Goal: Transaction & Acquisition: Purchase product/service

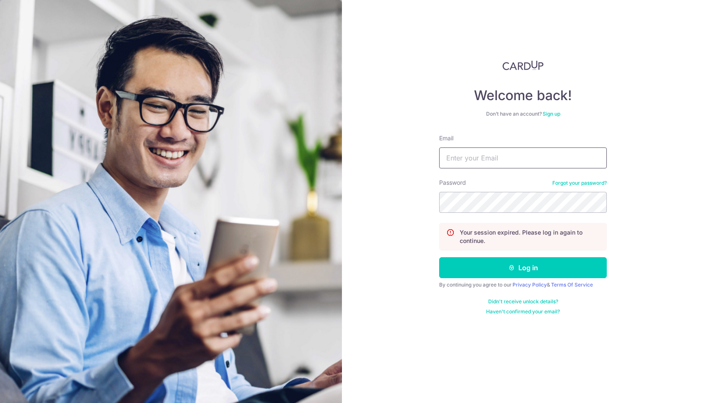
click at [488, 156] on input "Email" at bounding box center [523, 158] width 168 height 21
type input "[PERSON_NAME][EMAIL_ADDRESS][DOMAIN_NAME]"
click at [439, 257] on button "Log in" at bounding box center [523, 267] width 168 height 21
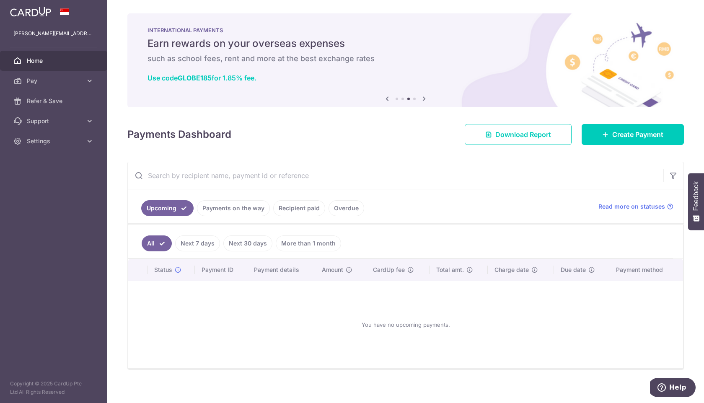
click at [294, 207] on link "Recipient paid" at bounding box center [299, 208] width 52 height 16
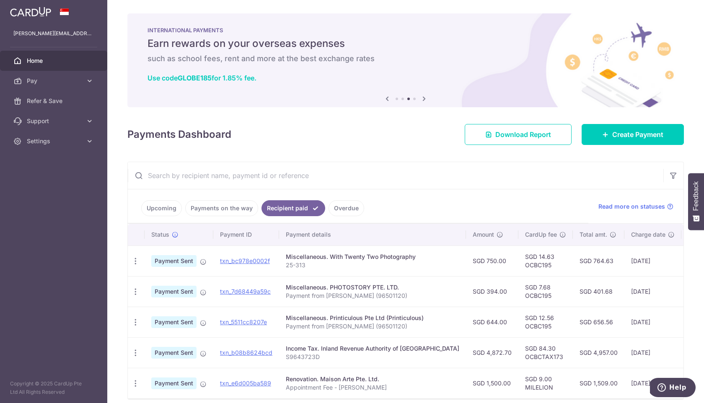
click at [165, 206] on link "Upcoming" at bounding box center [161, 208] width 41 height 16
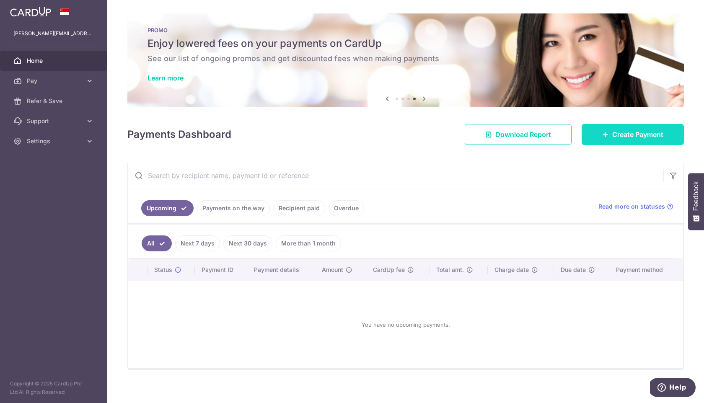
click at [625, 138] on span "Create Payment" at bounding box center [637, 134] width 51 height 10
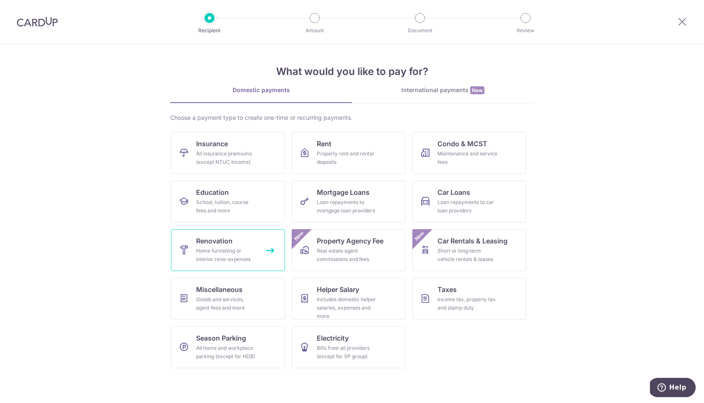
click at [269, 260] on link "Renovation Home furnishing or interior reno-expenses" at bounding box center [228, 250] width 114 height 42
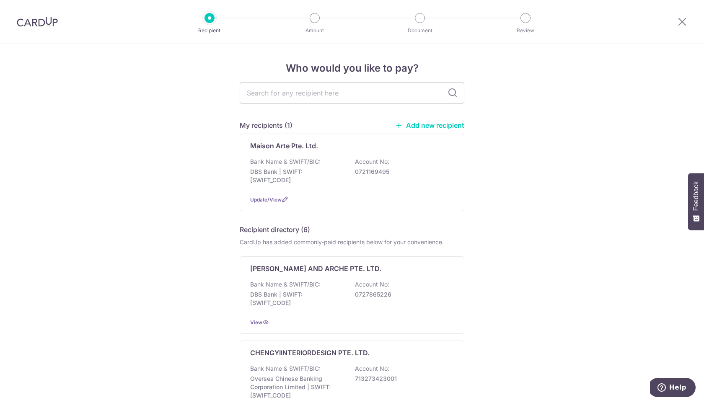
click at [433, 125] on link "Add new recipient" at bounding box center [429, 125] width 69 height 8
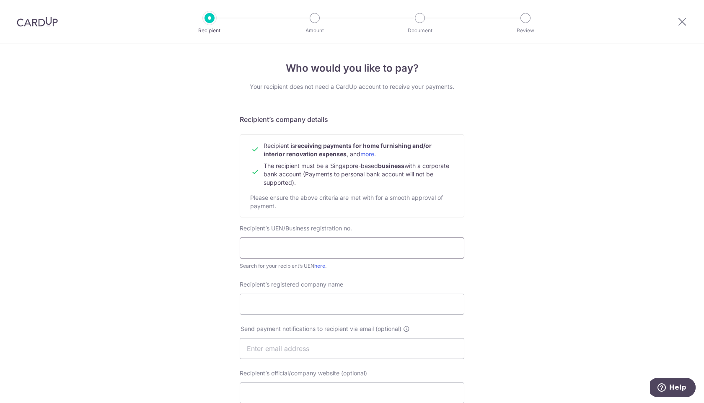
click at [313, 248] on input "text" at bounding box center [352, 248] width 225 height 21
type input "202513810D"
click at [297, 306] on input "Recipient’s registered company name" at bounding box center [352, 304] width 225 height 21
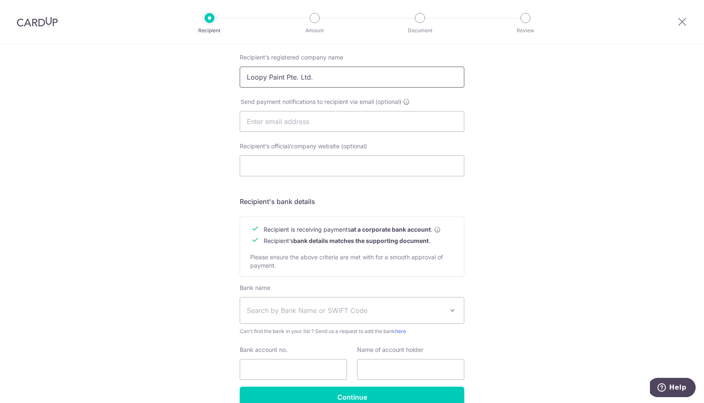
scroll to position [260, 0]
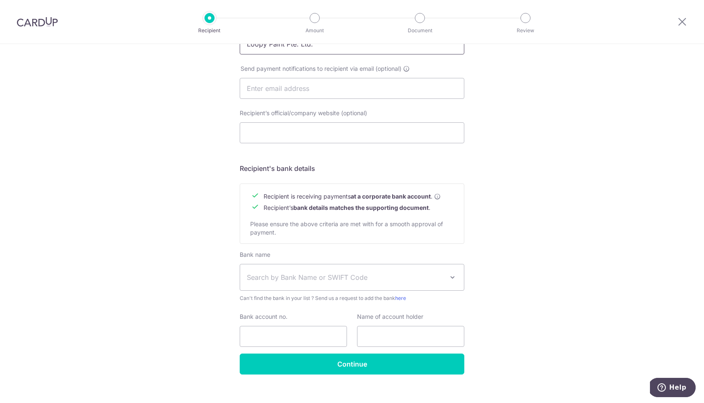
type input "Loopy Paint Pte. Ltd."
click at [338, 275] on span "Search by Bank Name or SWIFT Code" at bounding box center [345, 277] width 197 height 10
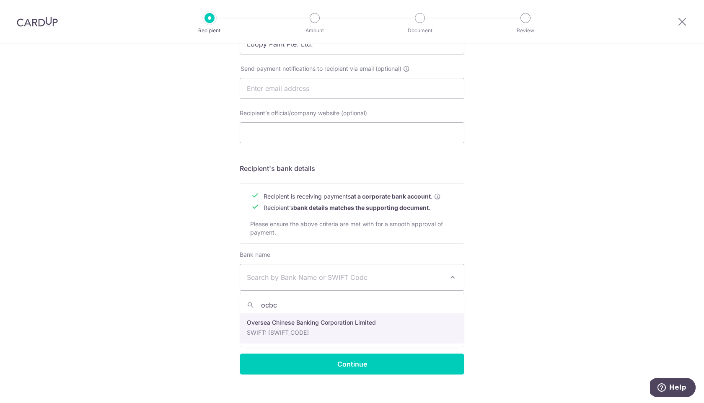
type input "ocbc"
select select "12"
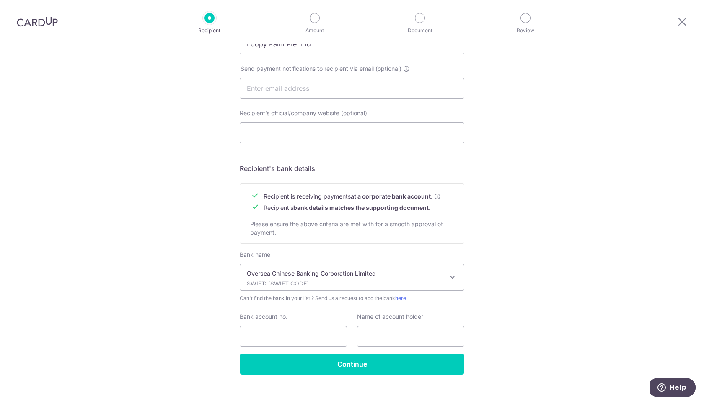
scroll to position [272, 0]
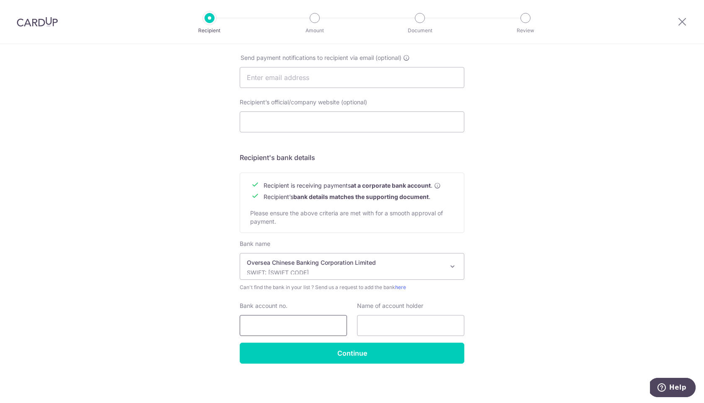
click at [306, 326] on input "Bank account no." at bounding box center [293, 325] width 107 height 21
type input "604512202001"
click at [392, 328] on input "text" at bounding box center [410, 325] width 107 height 21
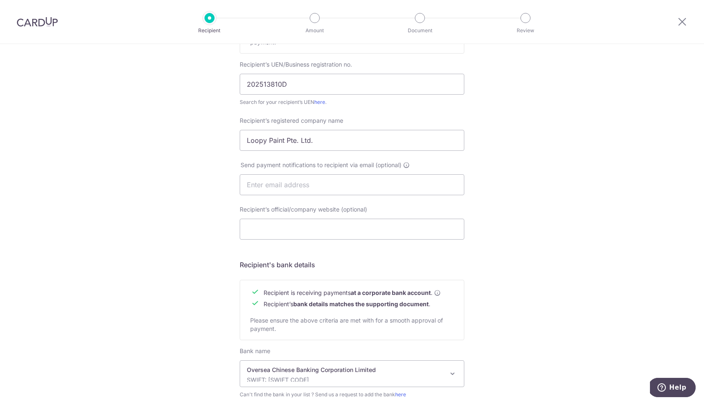
scroll to position [163, 0]
drag, startPoint x: 356, startPoint y: 141, endPoint x: 208, endPoint y: 140, distance: 147.9
click at [209, 140] on div "Who would you like to pay? Your recipient does not need a CardUp account to rec…" at bounding box center [352, 196] width 704 height 630
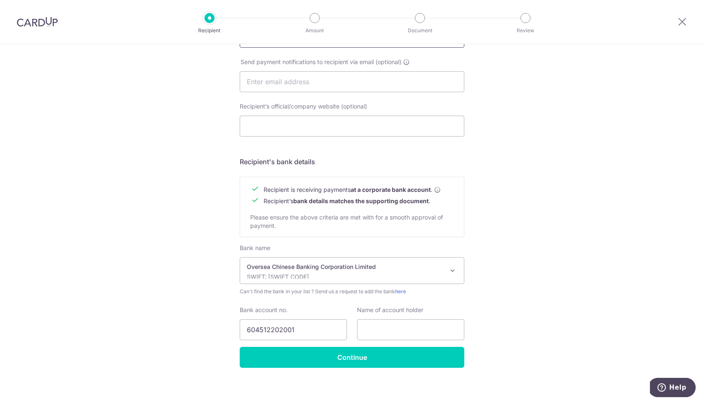
scroll to position [272, 0]
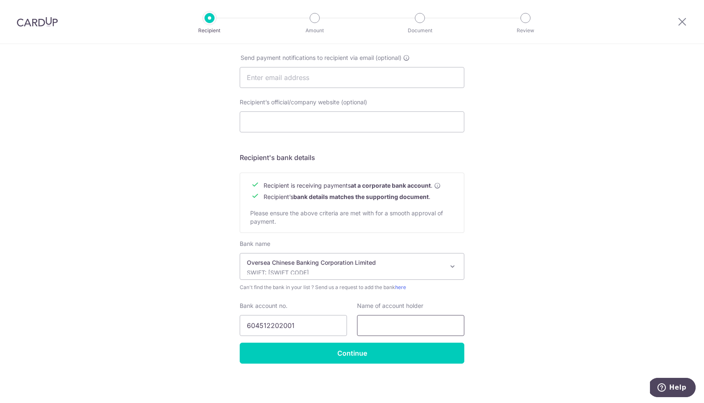
click at [401, 329] on input "text" at bounding box center [410, 325] width 107 height 21
paste input "Loopy Paint Pte. Ltd."
type input "Loopy Paint Pte. Ltd."
click at [408, 365] on div "Who would you like to pay? Your recipient does not need a CardUp account to rec…" at bounding box center [352, 88] width 704 height 630
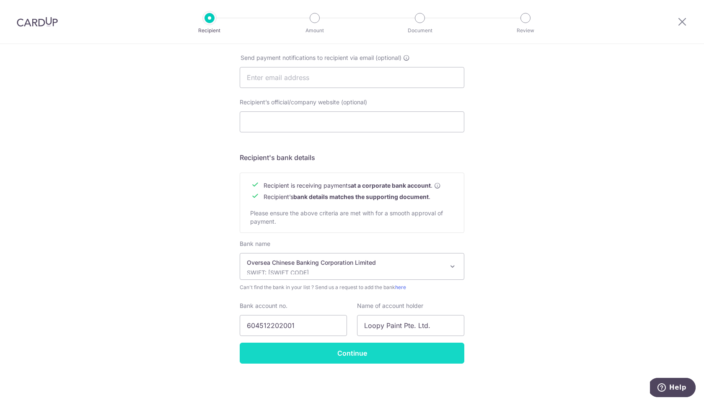
click at [409, 363] on input "Continue" at bounding box center [352, 353] width 225 height 21
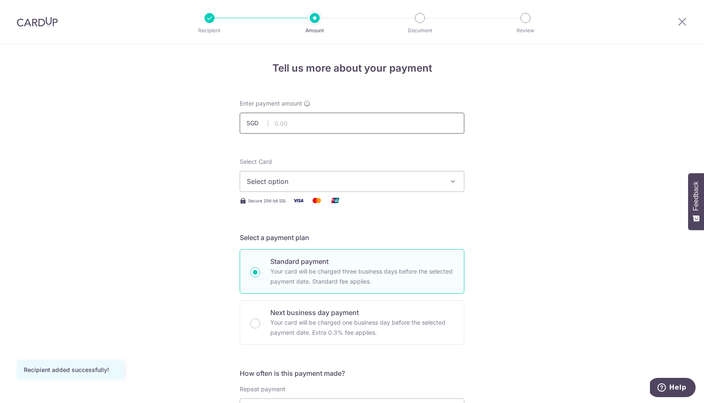
click at [375, 125] on input "text" at bounding box center [352, 123] width 225 height 21
type input "1,325.00"
click at [412, 186] on span "Select option" at bounding box center [344, 181] width 195 height 10
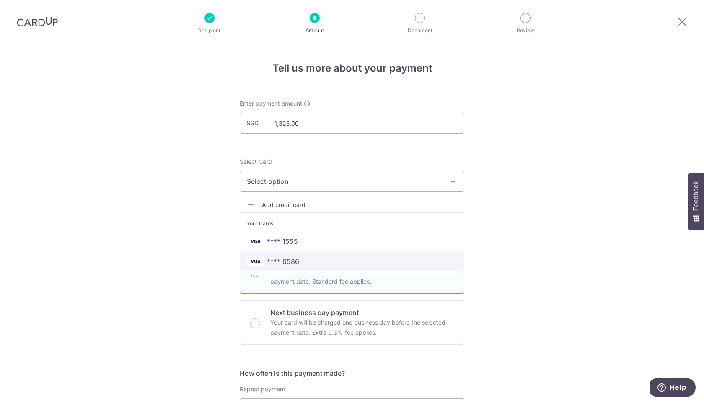
click at [312, 262] on span "**** 6586" at bounding box center [352, 261] width 210 height 10
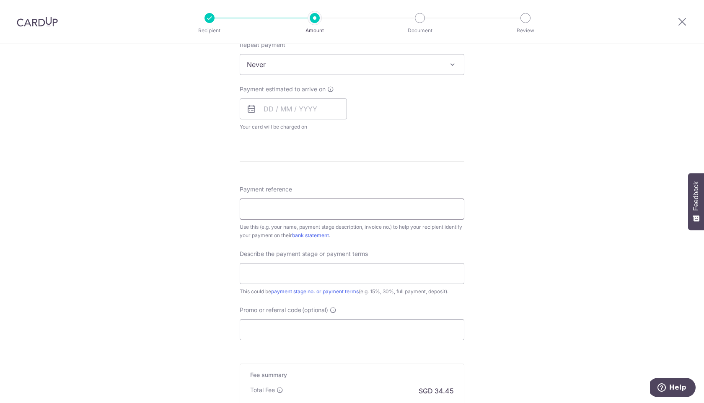
scroll to position [352, 0]
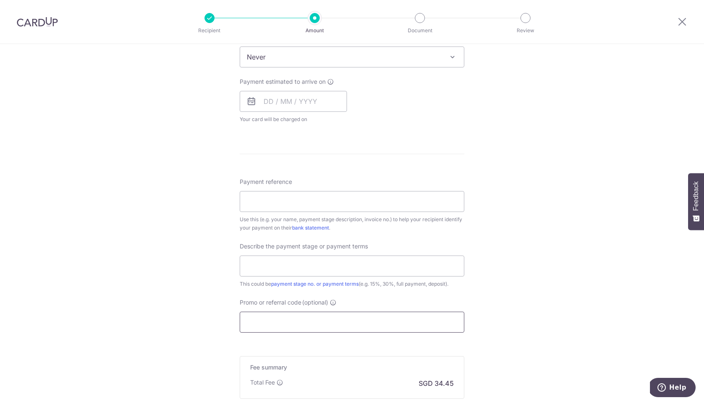
click at [331, 322] on input "Promo or referral code (optional)" at bounding box center [352, 322] width 225 height 21
paste input "OCBC195"
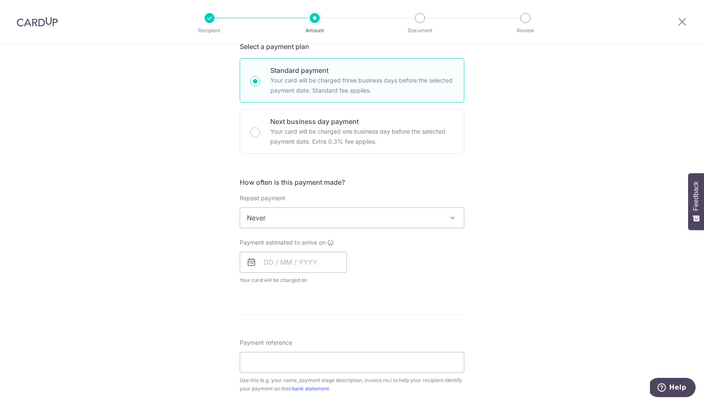
scroll to position [196, 0]
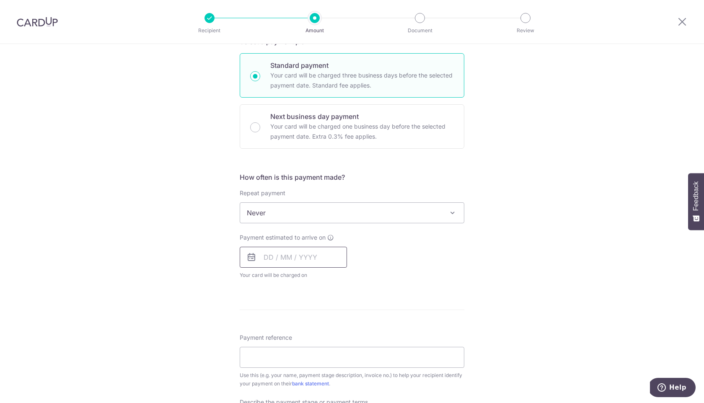
type input "OCBC195"
click at [332, 257] on input "text" at bounding box center [293, 257] width 107 height 21
click at [276, 332] on link "8" at bounding box center [273, 333] width 13 height 13
type input "08/09/2025"
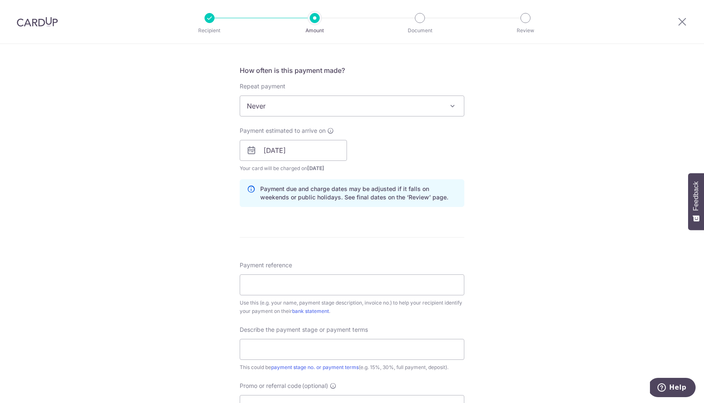
scroll to position [309, 0]
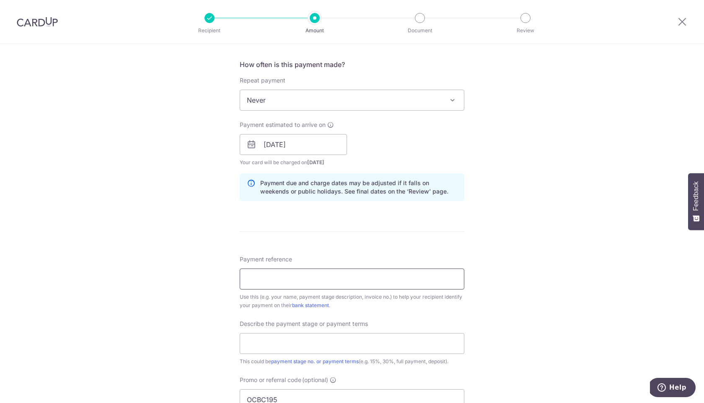
click at [339, 270] on input "Payment reference" at bounding box center [352, 279] width 225 height 21
type input "Payment from Brandon Ho (96501120)"
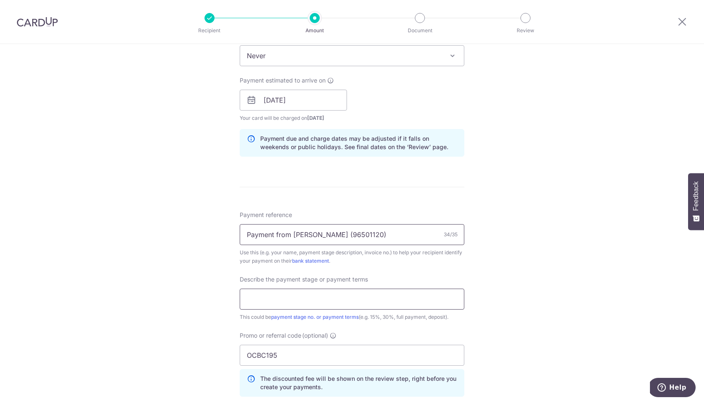
scroll to position [357, 0]
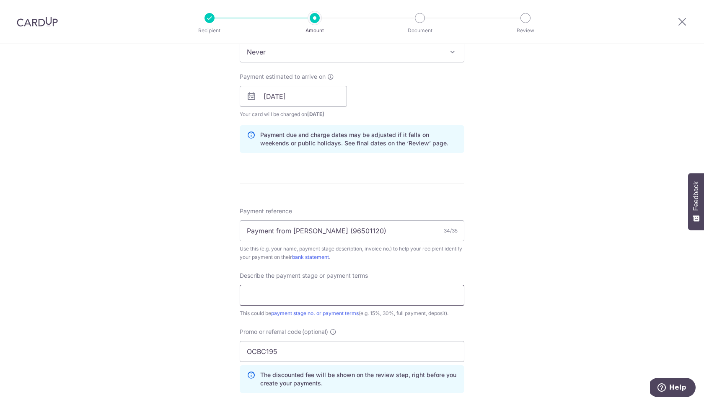
click at [413, 299] on input "text" at bounding box center [352, 295] width 225 height 21
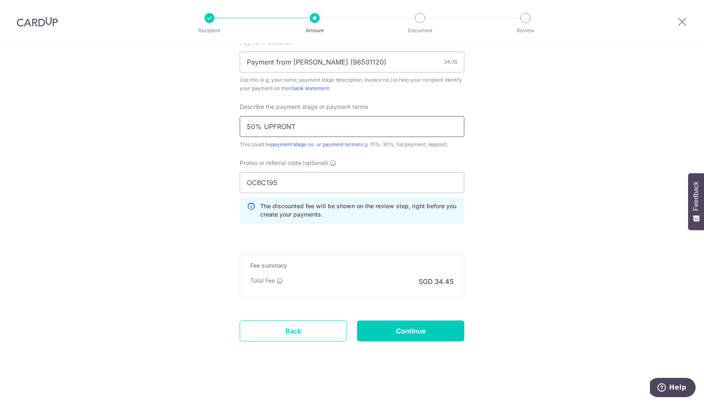
scroll to position [527, 0]
type input "50% UPFRONT"
click at [407, 328] on input "Continue" at bounding box center [410, 329] width 107 height 21
type input "Create Schedule"
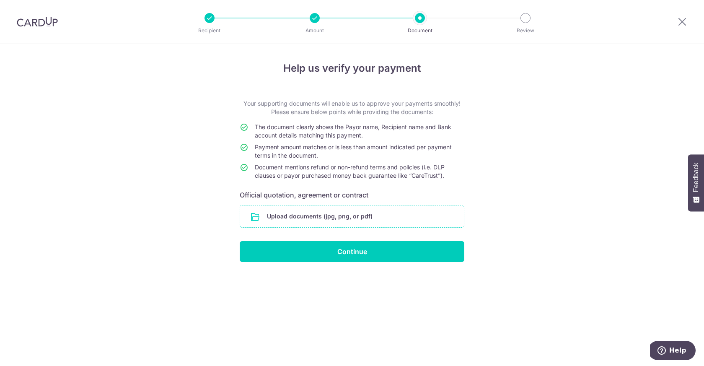
click at [317, 220] on input "file" at bounding box center [352, 216] width 224 height 22
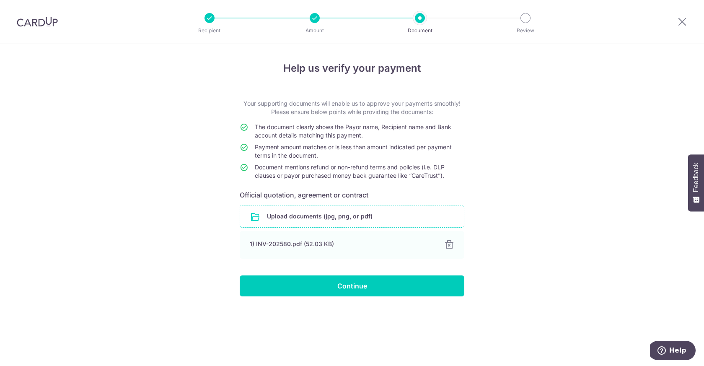
click at [325, 102] on p "Your supporting documents will enable us to approve your payments smoothly! Ple…" at bounding box center [352, 107] width 225 height 17
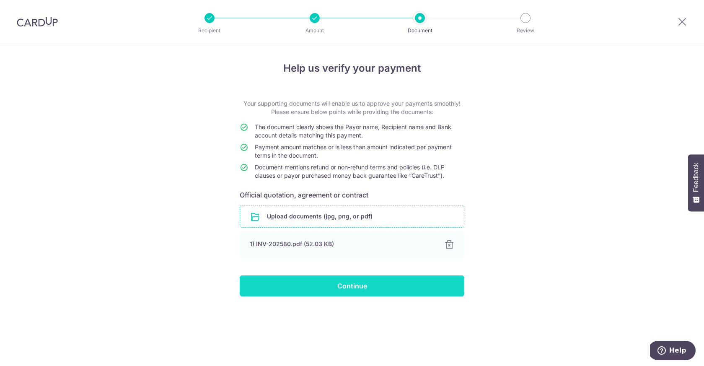
click at [342, 283] on input "Continue" at bounding box center [352, 285] width 225 height 21
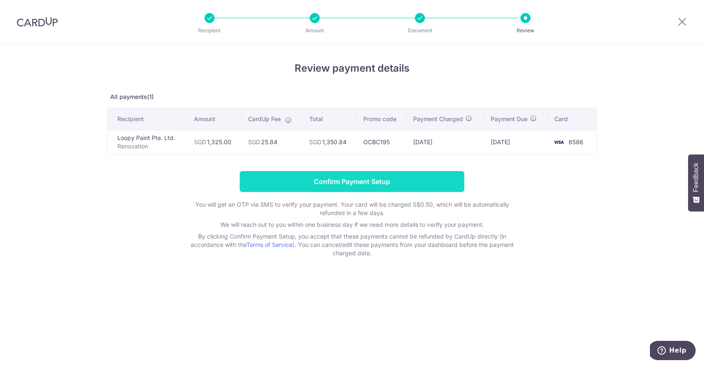
click at [434, 176] on input "Confirm Payment Setup" at bounding box center [352, 181] width 225 height 21
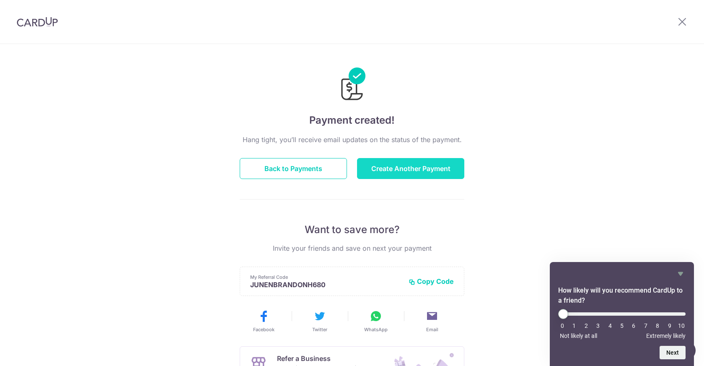
click at [427, 167] on button "Create Another Payment" at bounding box center [410, 168] width 107 height 21
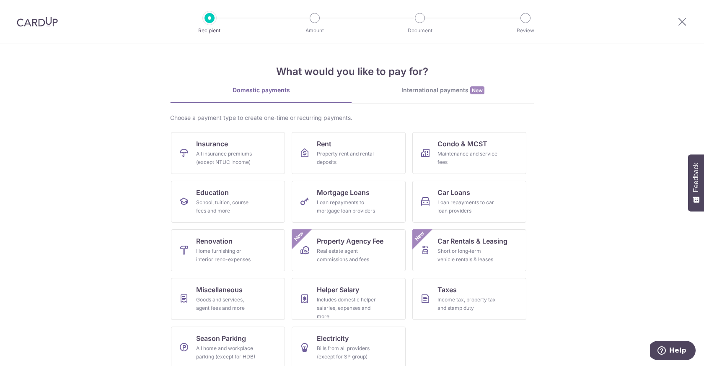
scroll to position [9, 0]
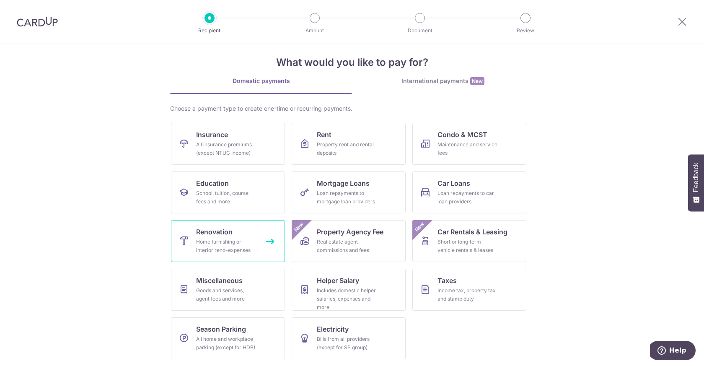
click at [229, 248] on div "Home furnishing or interior reno-expenses" at bounding box center [226, 246] width 60 height 17
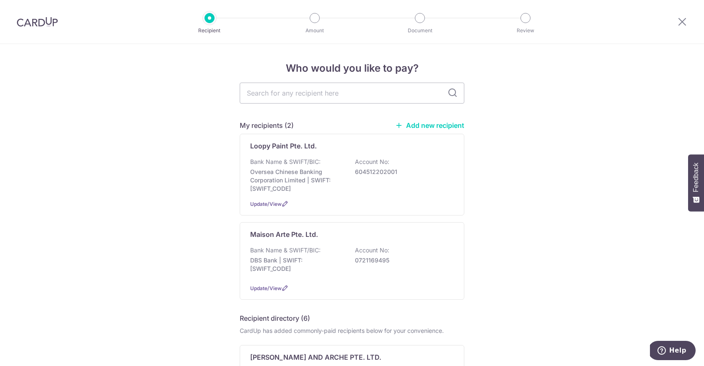
click at [438, 124] on link "Add new recipient" at bounding box center [429, 125] width 69 height 8
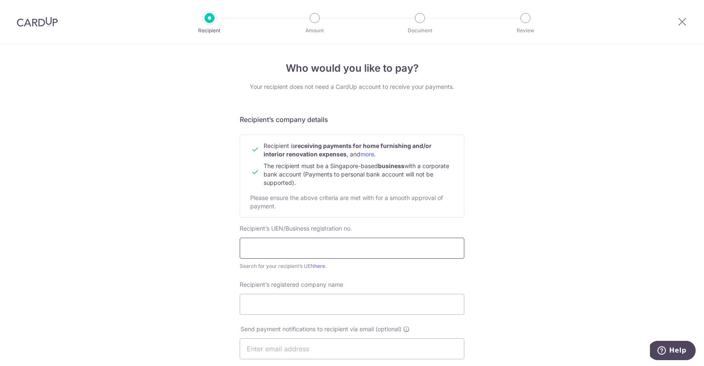
click at [303, 248] on input "text" at bounding box center [352, 248] width 225 height 21
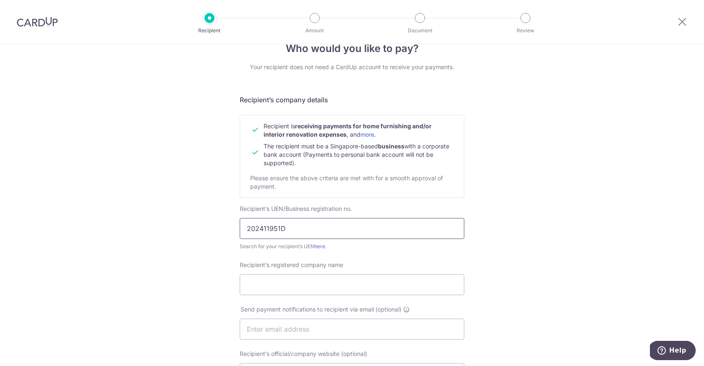
scroll to position [22, 0]
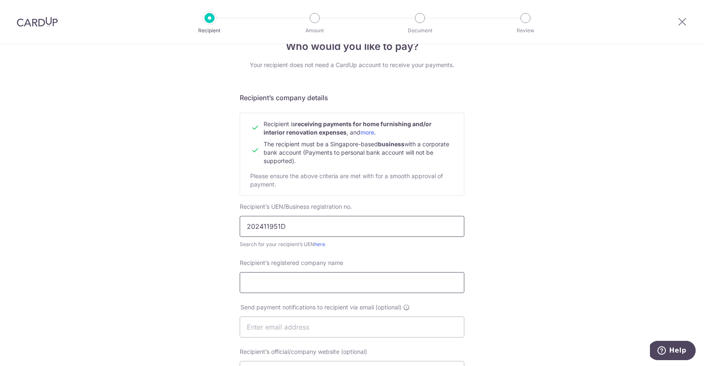
type input "202411951D"
click at [350, 279] on input "Recipient’s registered company name" at bounding box center [352, 282] width 225 height 21
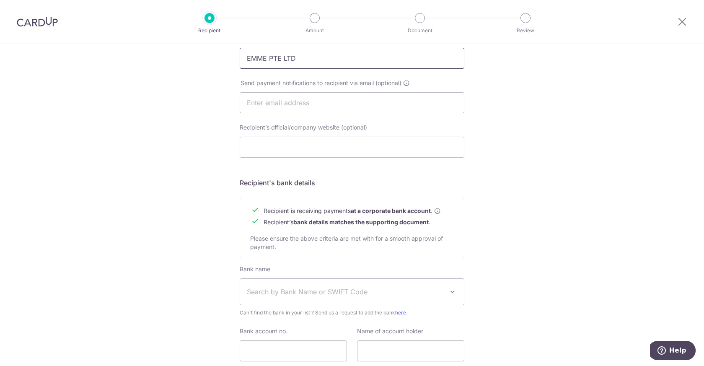
scroll to position [287, 0]
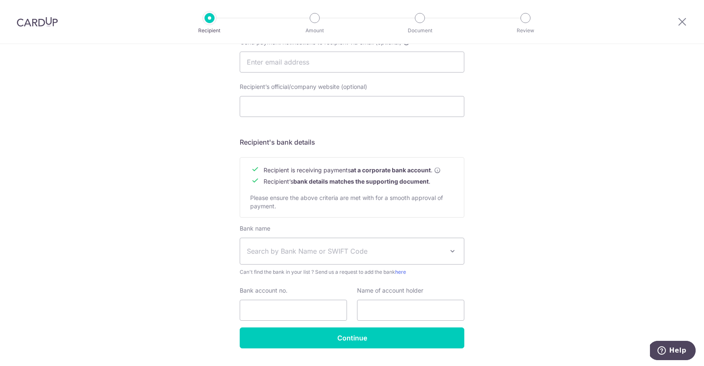
type input "EMME PTE LTD"
click at [382, 256] on span "Search by Bank Name or SWIFT Code" at bounding box center [345, 251] width 197 height 10
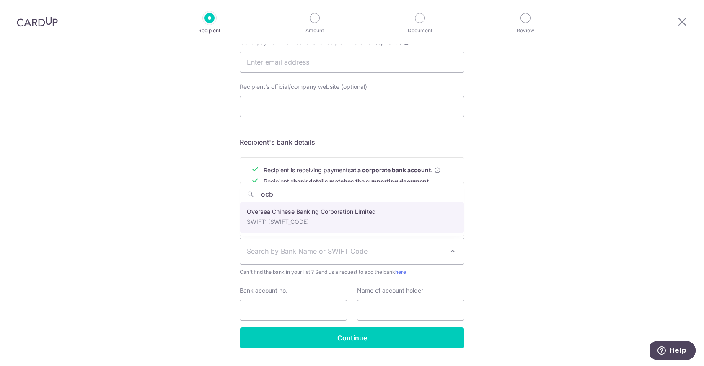
type input "ocb"
select select "12"
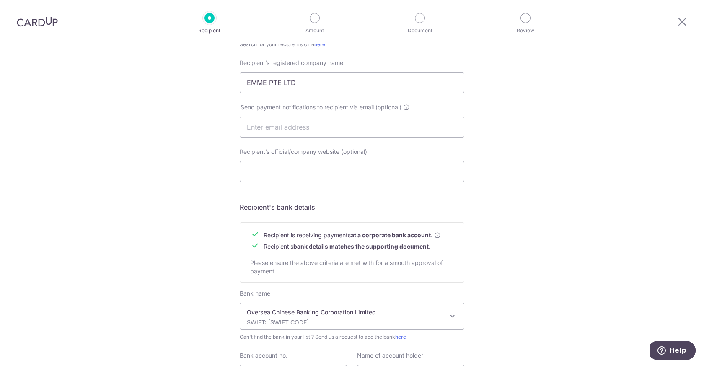
scroll to position [309, 0]
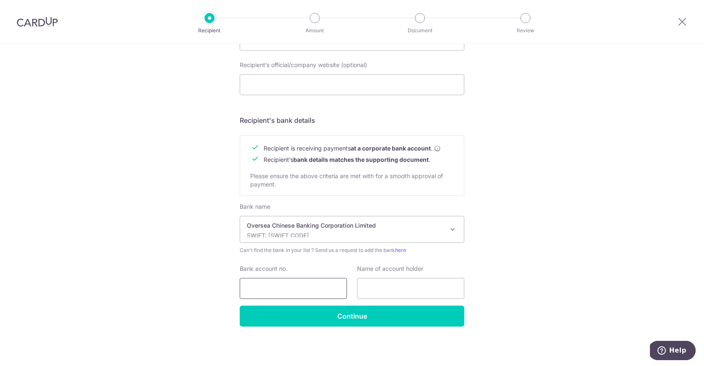
click at [295, 279] on input "Bank account no." at bounding box center [293, 288] width 107 height 21
type input "596514554001"
click at [381, 289] on input "text" at bounding box center [410, 288] width 107 height 21
type input "EMME PTE LTD"
click at [521, 238] on div "Who would you like to pay? Your recipient does not need a CardUp account to rec…" at bounding box center [352, 51] width 704 height 630
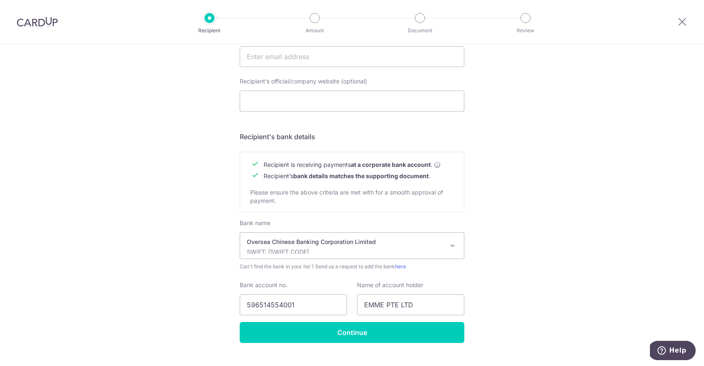
scroll to position [300, 0]
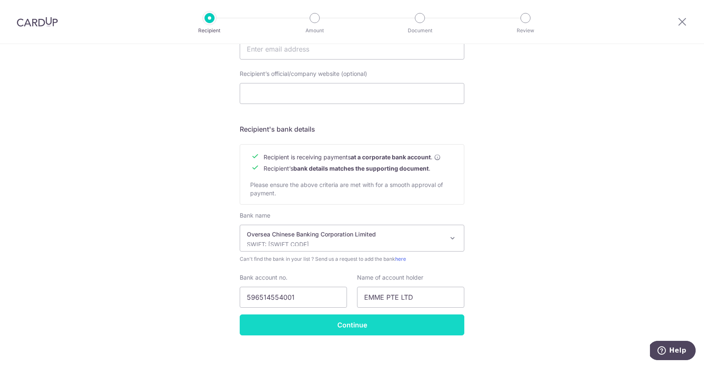
click at [370, 327] on input "Continue" at bounding box center [352, 324] width 225 height 21
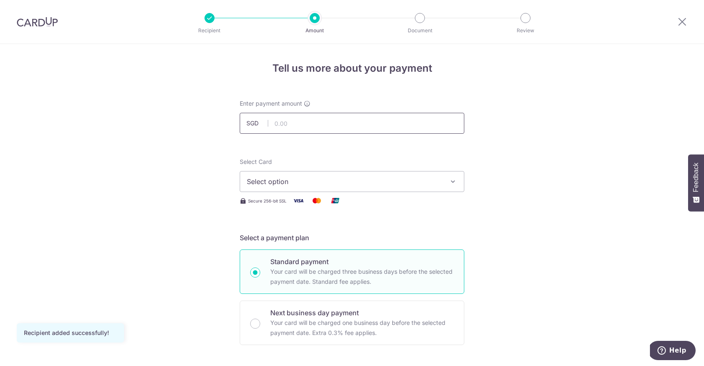
click at [340, 122] on input "text" at bounding box center [352, 123] width 225 height 21
type input "1,050.00"
click at [409, 191] on button "Select option" at bounding box center [352, 181] width 225 height 21
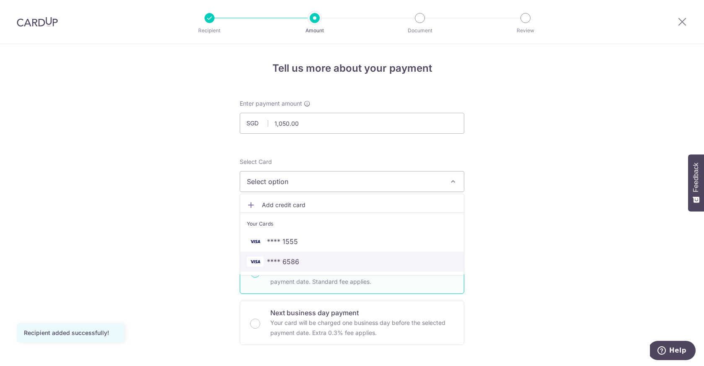
click at [362, 263] on span "**** 6586" at bounding box center [352, 261] width 210 height 10
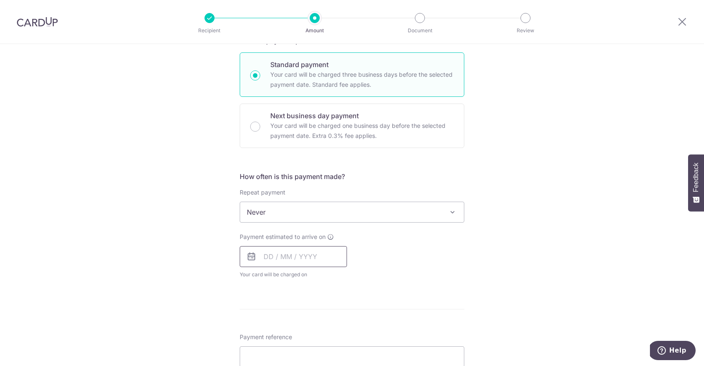
scroll to position [201, 0]
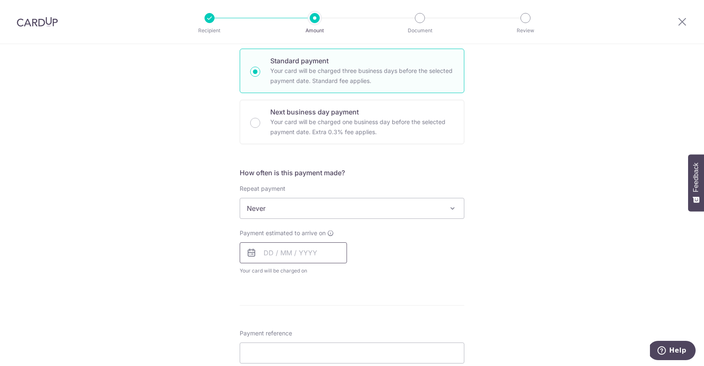
click at [320, 255] on input "text" at bounding box center [293, 252] width 107 height 21
click at [273, 328] on link "8" at bounding box center [273, 328] width 13 height 13
type input "[DATE]"
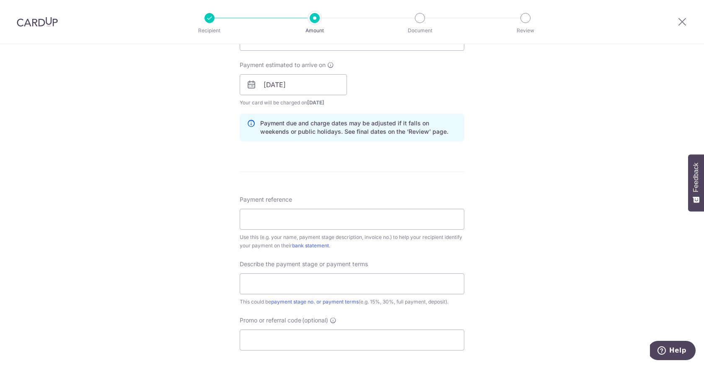
scroll to position [372, 0]
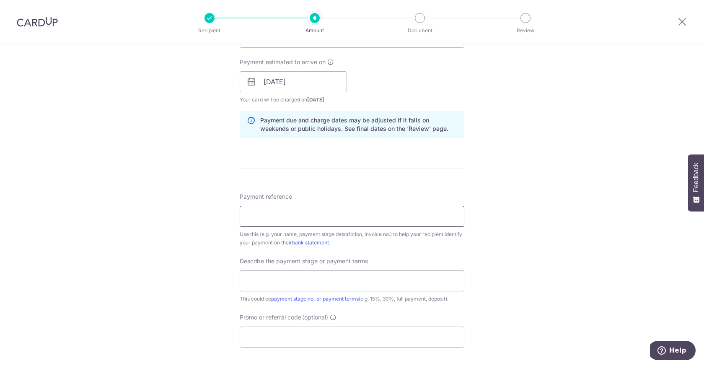
click at [414, 218] on input "Payment reference" at bounding box center [352, 216] width 225 height 21
type input "Payment from [PERSON_NAME] (96501120)"
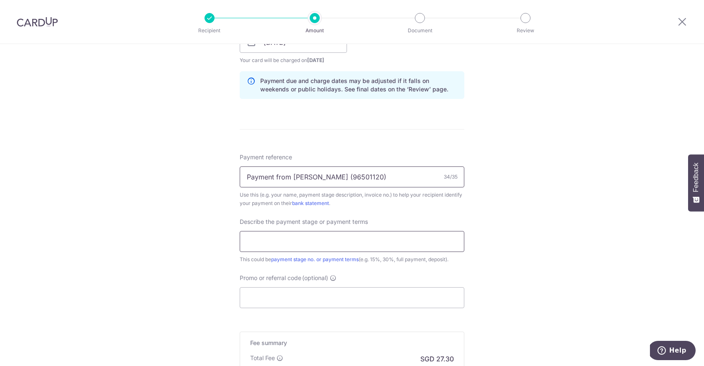
scroll to position [422, 0]
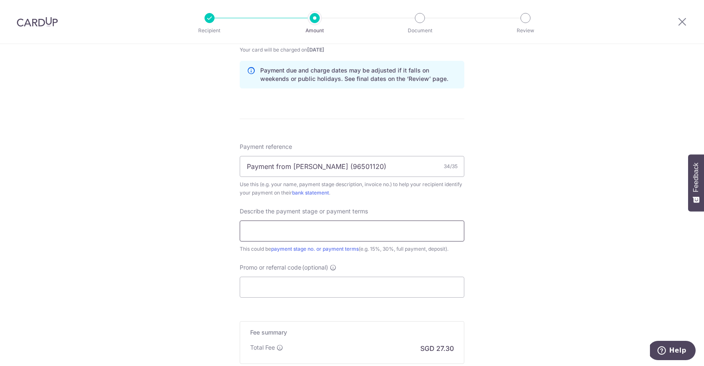
click at [398, 237] on input "text" at bounding box center [352, 230] width 225 height 21
type input "Full payment"
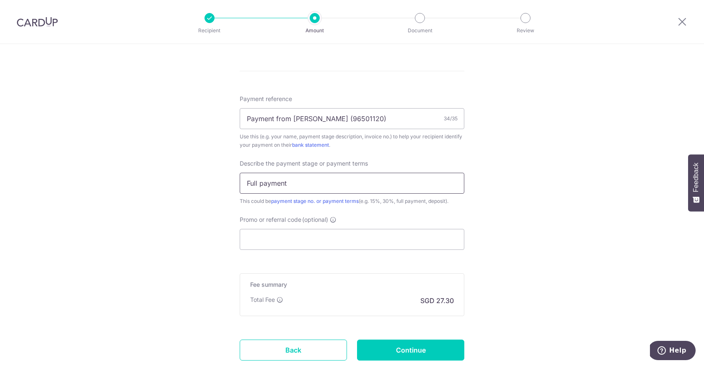
scroll to position [510, 0]
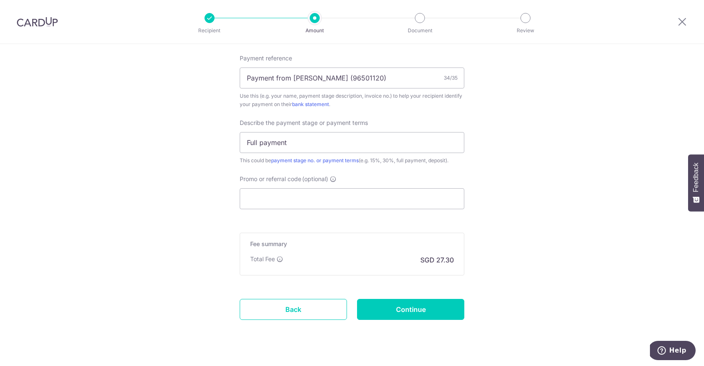
click at [381, 184] on div "Promo or referral code (optional) The discounted fee will be shown on the revie…" at bounding box center [352, 192] width 225 height 34
click at [381, 197] on input "Promo or referral code (optional)" at bounding box center [352, 198] width 225 height 21
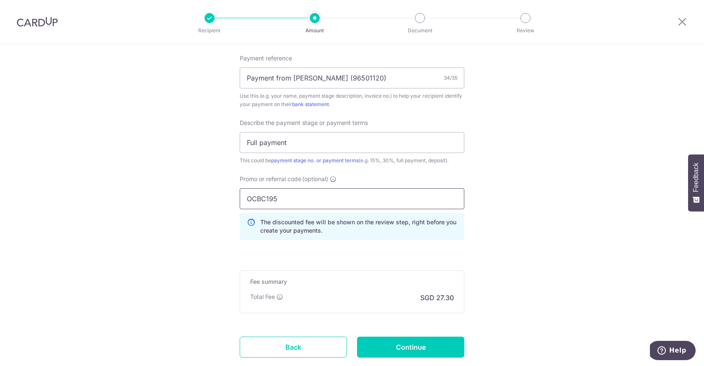
type input "OCBC195"
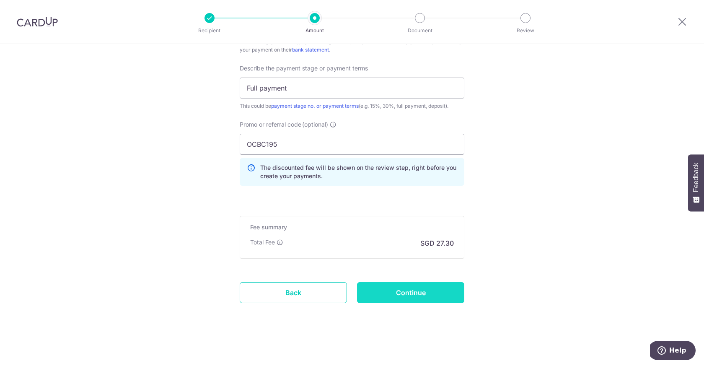
click at [443, 300] on input "Continue" at bounding box center [410, 292] width 107 height 21
type input "Create Schedule"
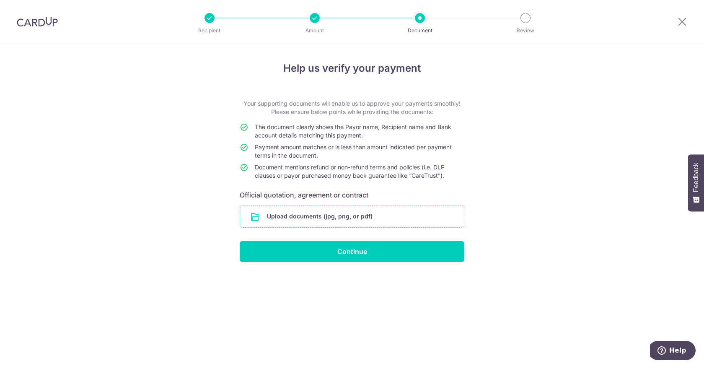
click at [350, 218] on input "file" at bounding box center [352, 216] width 224 height 22
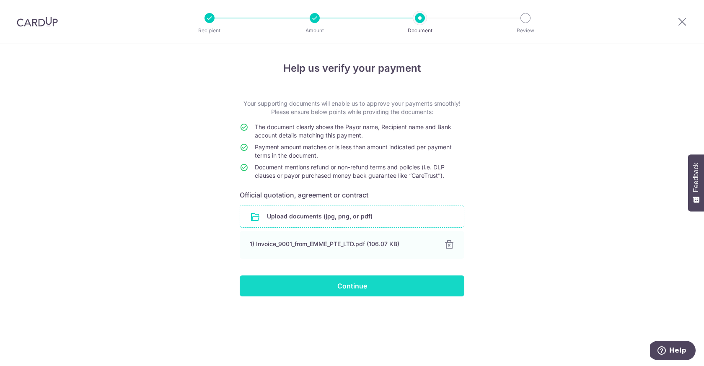
click at [366, 290] on input "Continue" at bounding box center [352, 285] width 225 height 21
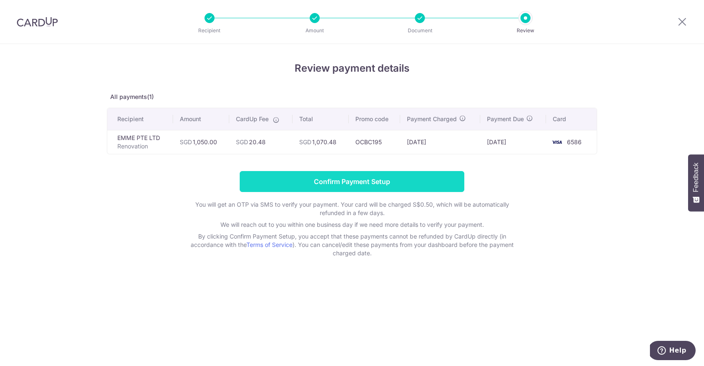
click at [391, 189] on input "Confirm Payment Setup" at bounding box center [352, 181] width 225 height 21
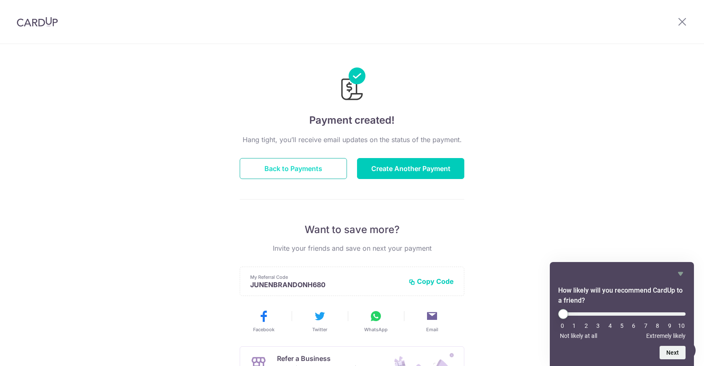
click at [318, 167] on button "Back to Payments" at bounding box center [293, 168] width 107 height 21
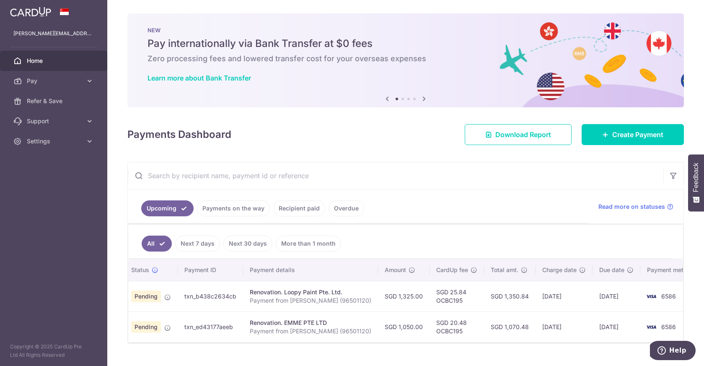
scroll to position [17, 0]
